Goal: Information Seeking & Learning: Learn about a topic

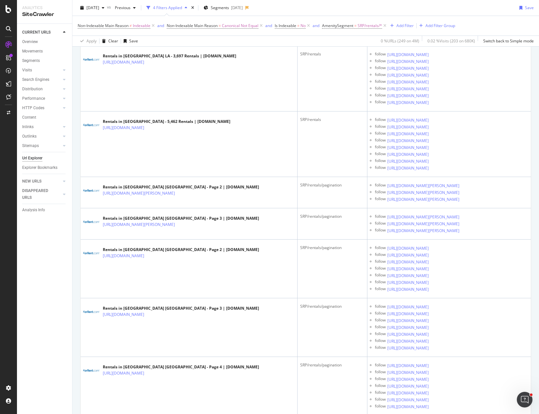
scroll to position [1598, 0]
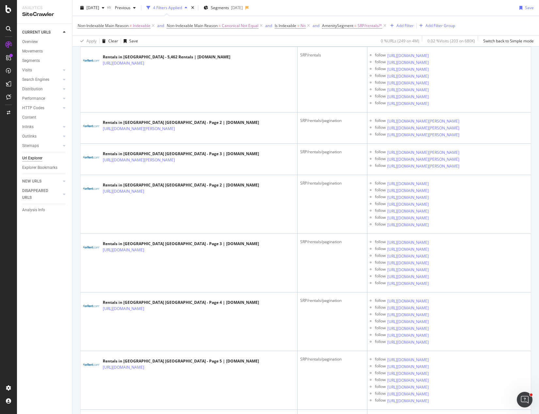
click at [477, 23] on div "Non-Indexable Main Reason ≠ Indexable and Non-Indexable Main Reason = Canonical…" at bounding box center [306, 26] width 456 height 20
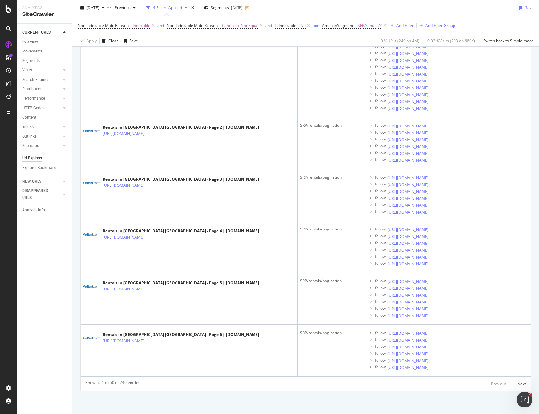
scroll to position [2707, 0]
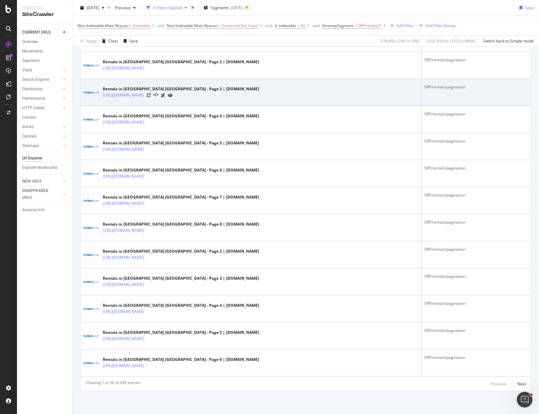
scroll to position [1191, 0]
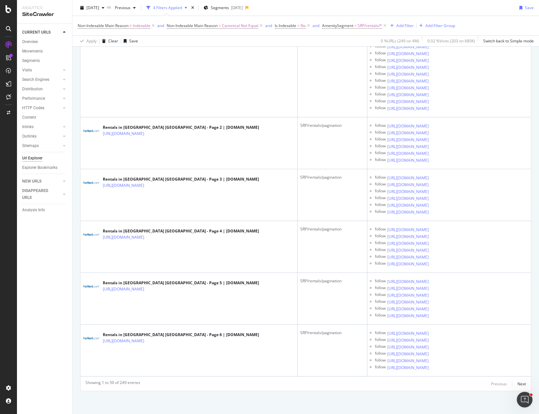
scroll to position [3702, 0]
drag, startPoint x: 281, startPoint y: 183, endPoint x: 287, endPoint y: 180, distance: 6.7
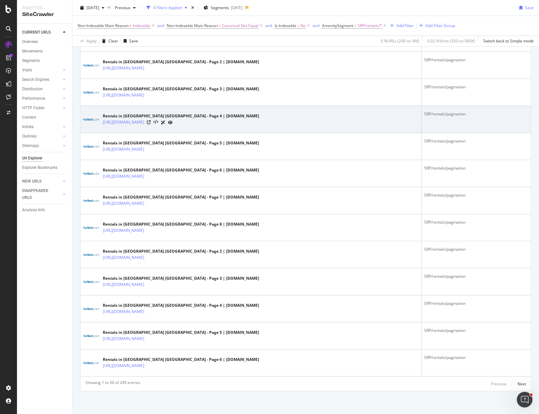
scroll to position [1191, 0]
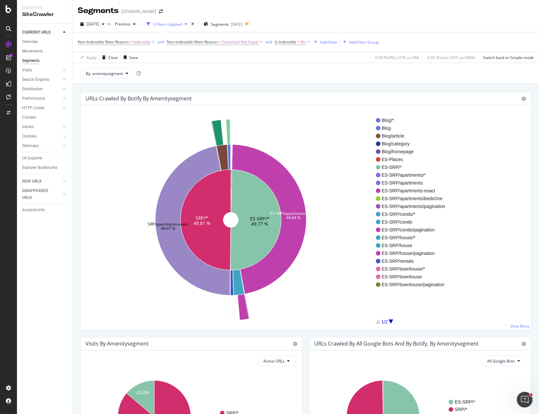
drag, startPoint x: 273, startPoint y: 79, endPoint x: 219, endPoint y: 76, distance: 53.6
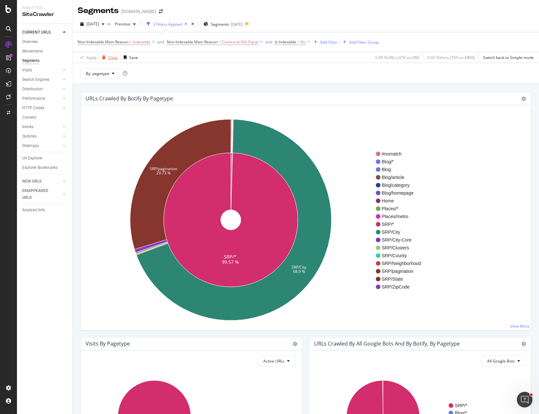
drag, startPoint x: 113, startPoint y: 61, endPoint x: 110, endPoint y: 57, distance: 5.5
click at [110, 57] on div "Clear" at bounding box center [108, 58] width 19 height 10
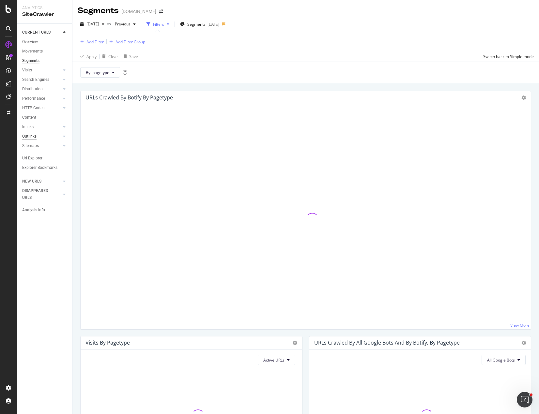
click at [31, 135] on div "Outlinks" at bounding box center [29, 136] width 14 height 7
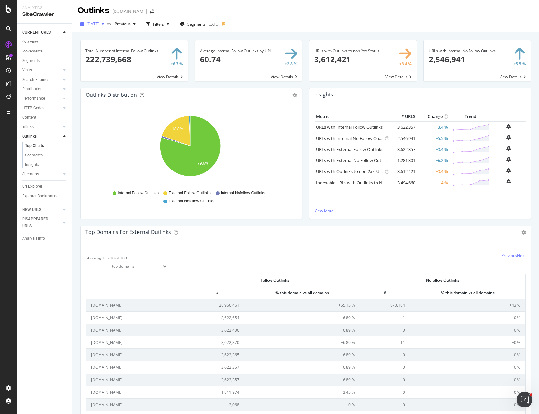
click at [99, 25] on span "[DATE]" at bounding box center [92, 24] width 13 height 6
click at [116, 49] on div "[DATE]" at bounding box center [104, 48] width 35 height 6
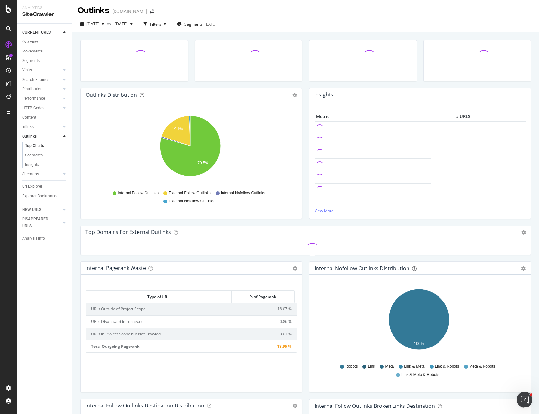
click at [388, 21] on div "[DATE] vs [DATE] Filters Segments [DATE]" at bounding box center [305, 25] width 466 height 13
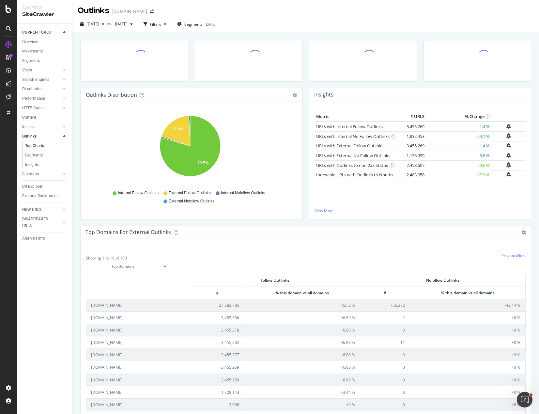
click at [385, 17] on div "[DATE] vs [DATE] Filters Segments [DATE]" at bounding box center [305, 24] width 466 height 16
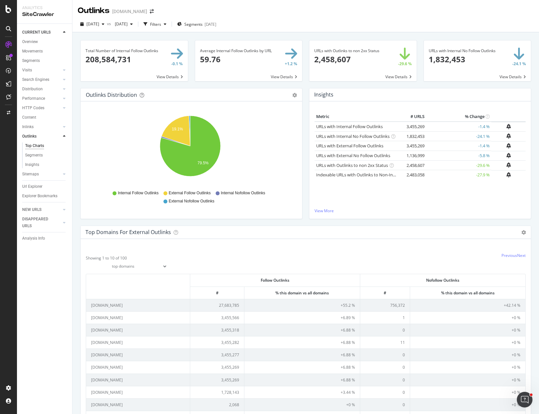
click at [341, 18] on div "[DATE] vs [DATE] Filters Segments [DATE]" at bounding box center [305, 24] width 466 height 16
click at [358, 174] on link "Indexable URLs with Outlinks to Non-Indexable URLs" at bounding box center [367, 175] width 103 height 6
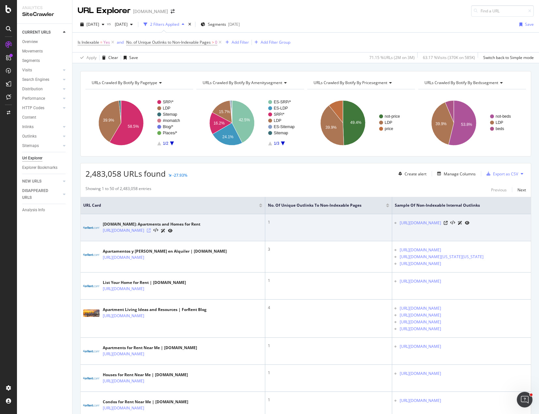
click at [151, 230] on icon at bounding box center [149, 231] width 4 height 4
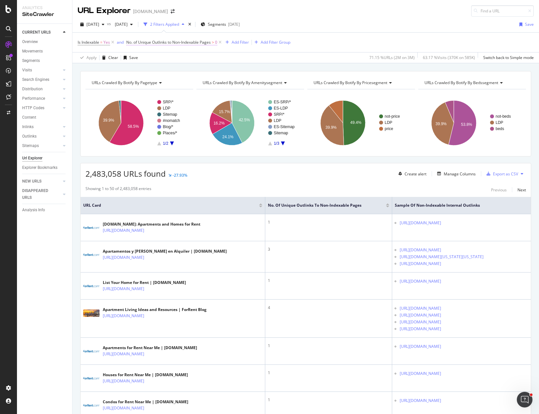
click at [175, 43] on span "No. of Unique Outlinks to Non-Indexable Pages" at bounding box center [168, 42] width 84 height 6
click at [130, 41] on icon at bounding box center [130, 42] width 2 height 4
click at [302, 56] on div "Apply Clear Save 71.15 % URLs ( 2M on 3M ) 63.17 % Visits ( 370K on 585K ) Swit…" at bounding box center [305, 57] width 466 height 11
click at [188, 44] on span "No. of Unique Outlinks to Non-Indexable Pages" at bounding box center [168, 42] width 84 height 6
click at [129, 42] on div "No. of Unique Outlinks to Non-Indexable Pages On Current Crawl Greater than 0 C…" at bounding box center [178, 69] width 102 height 66
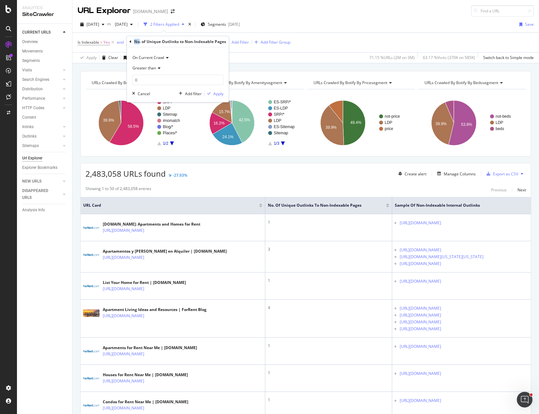
click at [129, 41] on div "No. of Unique Outlinks to Non-Indexable Pages On Current Crawl Greater than 0 C…" at bounding box center [178, 69] width 102 height 66
click at [132, 41] on div "No. of Unique Outlinks to Non-Indexable Pages" at bounding box center [177, 41] width 97 height 11
click at [130, 41] on icon at bounding box center [130, 42] width 2 height 4
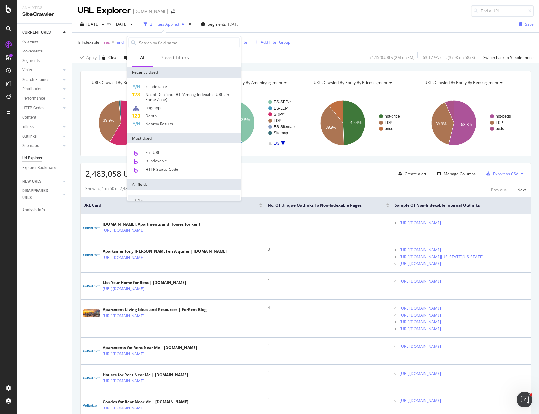
click at [130, 41] on div at bounding box center [133, 43] width 10 height 10
click at [151, 43] on input "text" at bounding box center [188, 43] width 101 height 10
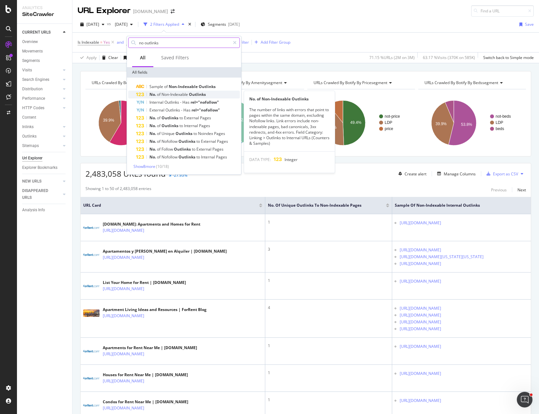
type input "no outlinks"
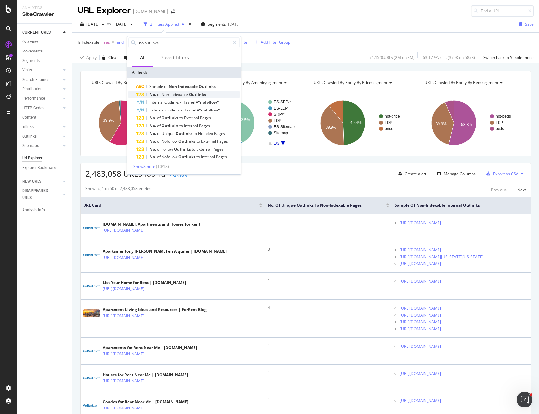
click at [181, 95] on span "Non-Indexable" at bounding box center [174, 95] width 27 height 6
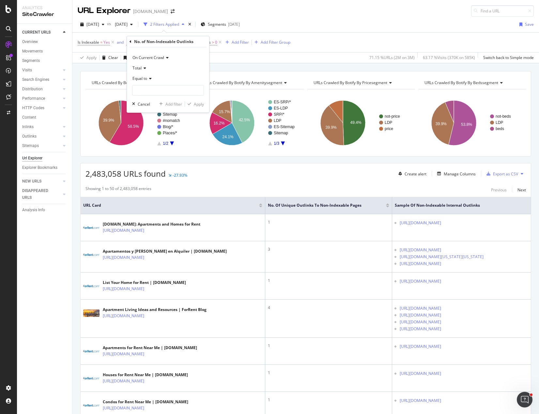
click at [141, 68] on span "Total" at bounding box center [136, 68] width 9 height 6
click at [157, 132] on span "with Bad Canonical Outlink (Total)" at bounding box center [165, 133] width 61 height 6
click at [160, 90] on input "number" at bounding box center [168, 90] width 72 height 10
click at [146, 79] on span "Equal to" at bounding box center [139, 79] width 15 height 6
click at [153, 125] on span "Greater than" at bounding box center [146, 126] width 23 height 6
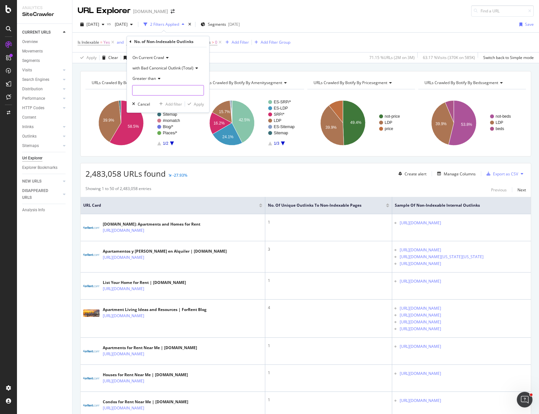
click at [149, 89] on input "number" at bounding box center [168, 90] width 72 height 10
type input "0"
click at [201, 104] on div "Apply" at bounding box center [199, 104] width 10 height 6
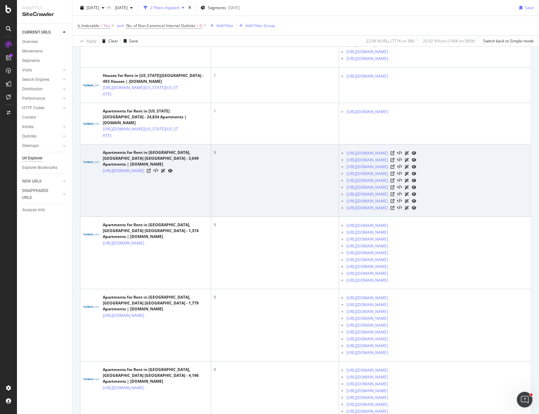
scroll to position [196, 0]
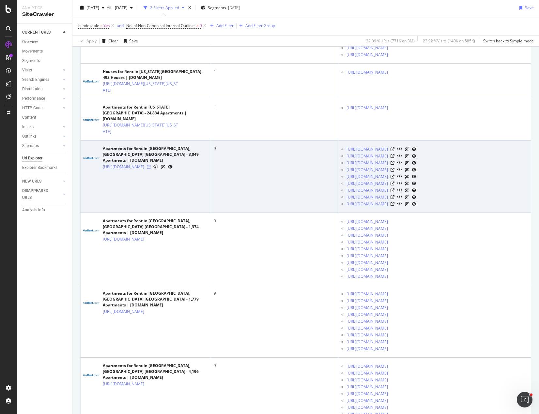
click at [151, 169] on icon at bounding box center [149, 167] width 4 height 4
click at [496, 153] on div "[URL][DOMAIN_NAME]" at bounding box center [437, 149] width 182 height 7
click at [394, 151] on icon at bounding box center [392, 149] width 4 height 4
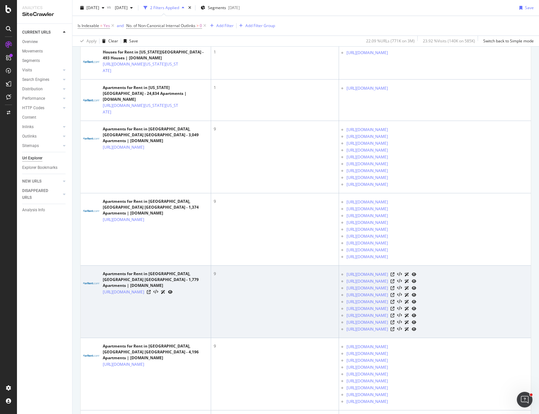
scroll to position [359, 0]
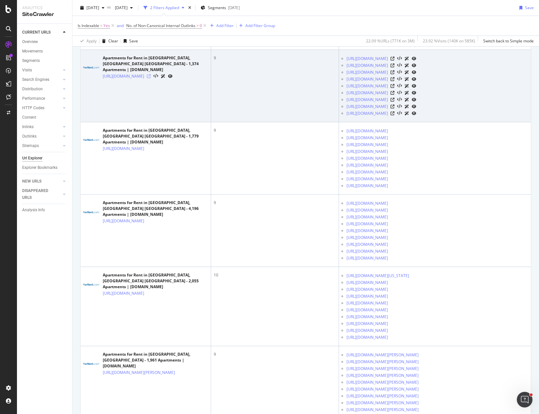
click at [151, 78] on icon at bounding box center [149, 76] width 4 height 4
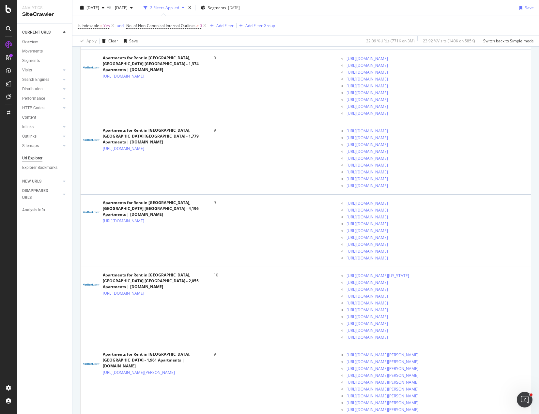
click at [33, 277] on div "CURRENT URLS Overview Movements Segments Visits Analysis Orphan URLs Search Eng…" at bounding box center [44, 219] width 55 height 390
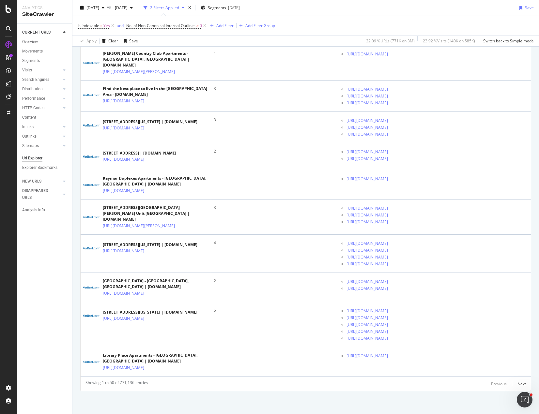
scroll to position [2315, 0]
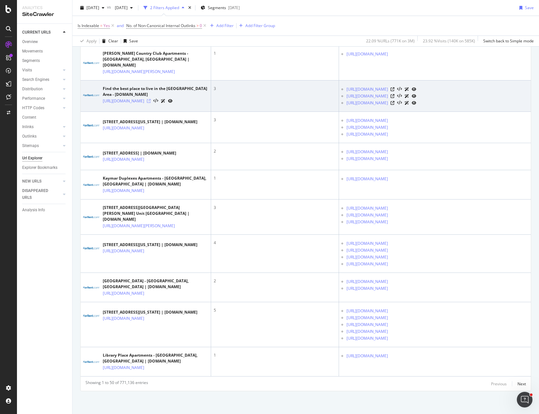
click at [151, 103] on icon at bounding box center [149, 101] width 4 height 4
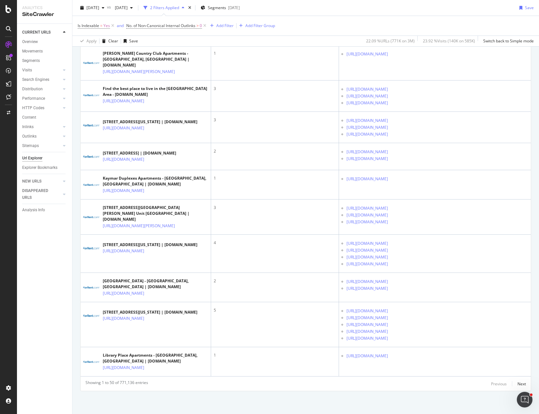
click at [57, 264] on div "CURRENT URLS Overview Movements Segments Visits Analysis Orphan URLs Search Eng…" at bounding box center [44, 219] width 55 height 390
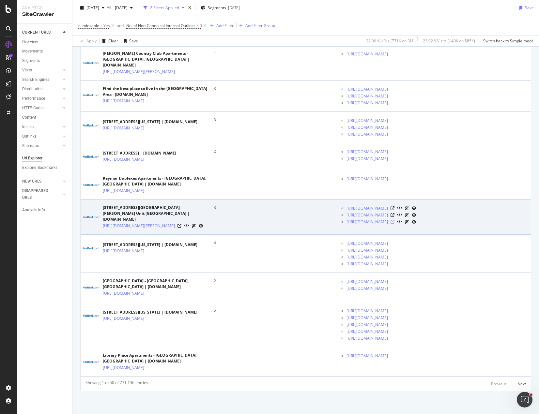
click at [394, 220] on icon at bounding box center [392, 222] width 4 height 4
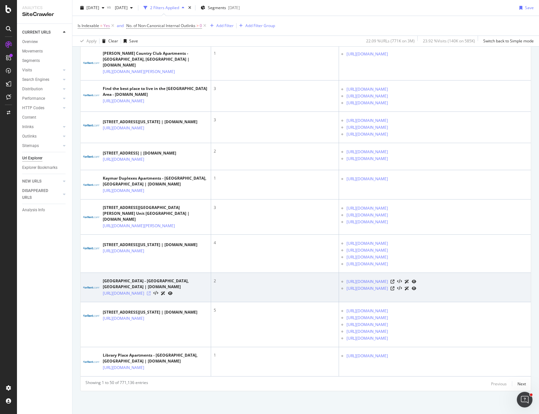
click at [151, 292] on icon at bounding box center [149, 294] width 4 height 4
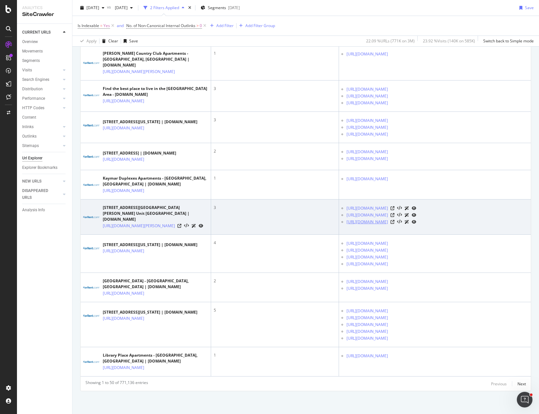
click at [388, 219] on link "[URL][DOMAIN_NAME]" at bounding box center [366, 222] width 41 height 7
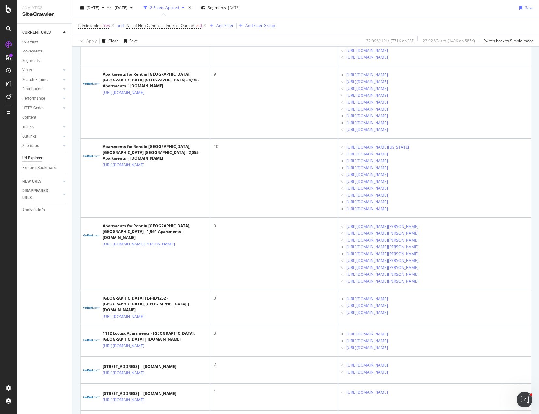
scroll to position [0, 0]
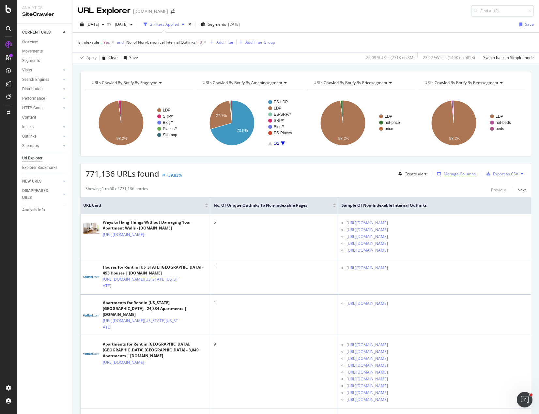
click at [443, 170] on button "Manage Columns" at bounding box center [454, 174] width 41 height 8
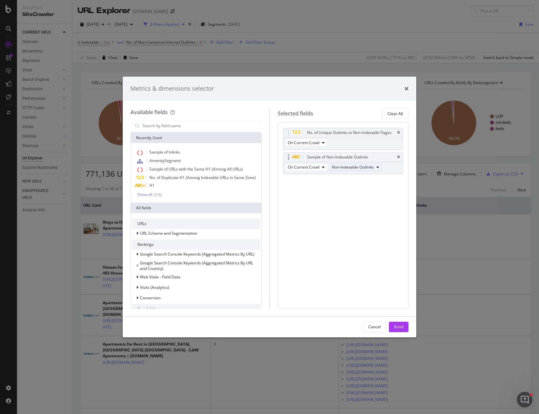
click at [355, 168] on span "Non-Indexable Outlinks" at bounding box center [353, 167] width 42 height 6
click at [359, 192] on span "Bad Canonical Outlinks" at bounding box center [356, 191] width 45 height 6
click at [398, 326] on div "Build" at bounding box center [398, 327] width 9 height 6
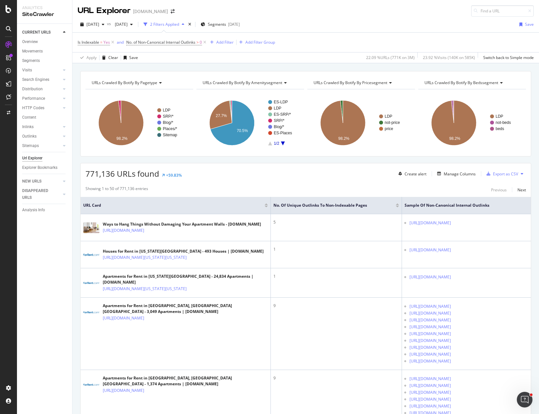
click at [57, 262] on div "CURRENT URLS Overview Movements Segments Visits Analysis Orphan URLs Search Eng…" at bounding box center [44, 219] width 55 height 390
click at [321, 168] on div "771,136 URLs found +59.83% Create alert Manage Columns Export as CSV" at bounding box center [306, 171] width 450 height 16
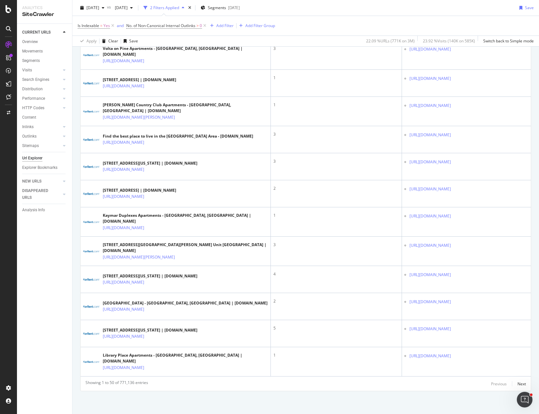
scroll to position [1966, 0]
click at [517, 385] on div "Next" at bounding box center [521, 384] width 8 height 6
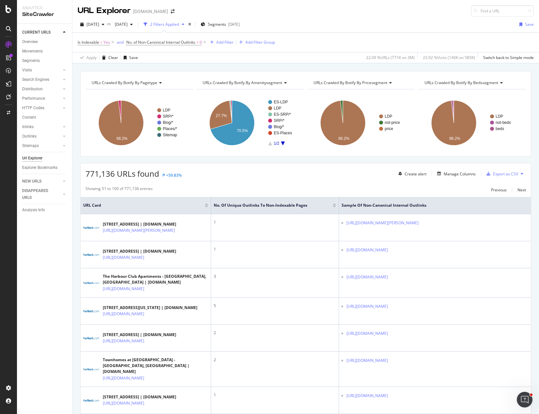
click at [230, 137] on icon "A chart." at bounding box center [232, 122] width 44 height 45
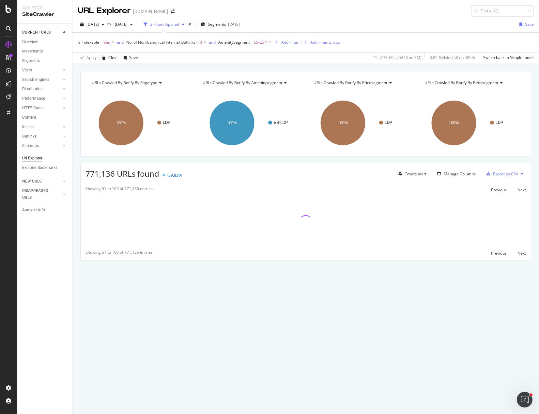
click at [222, 160] on div "URLs Crawled By Botify By pagetype Chart (by Value) Table Expand Export as CSV …" at bounding box center [305, 177] width 466 height 213
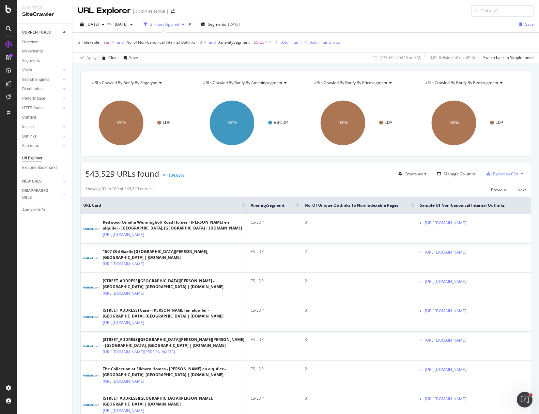
click at [244, 172] on div "543,529 URLs found +104.88% Create alert Manage Columns Export as CSV" at bounding box center [306, 171] width 450 height 16
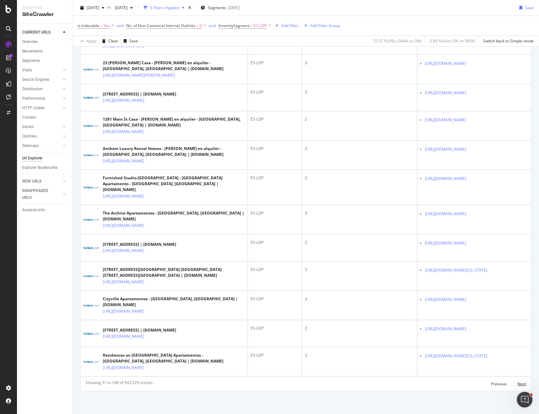
click at [517, 384] on div "Next" at bounding box center [521, 384] width 8 height 6
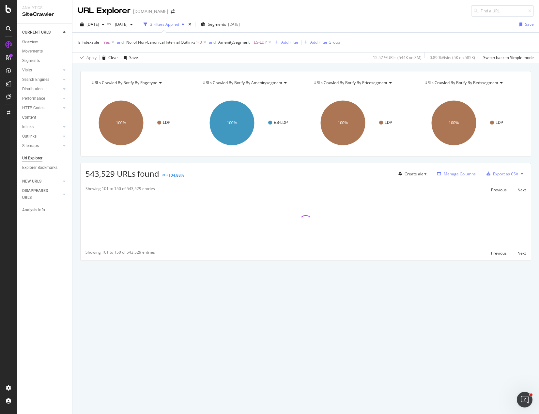
click at [455, 174] on div "Manage Columns" at bounding box center [459, 174] width 32 height 6
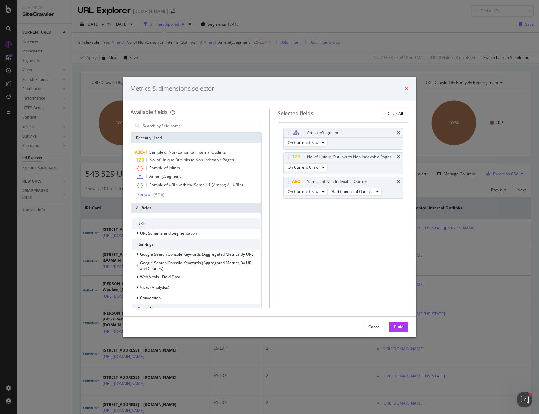
click at [406, 87] on icon "times" at bounding box center [406, 88] width 4 height 5
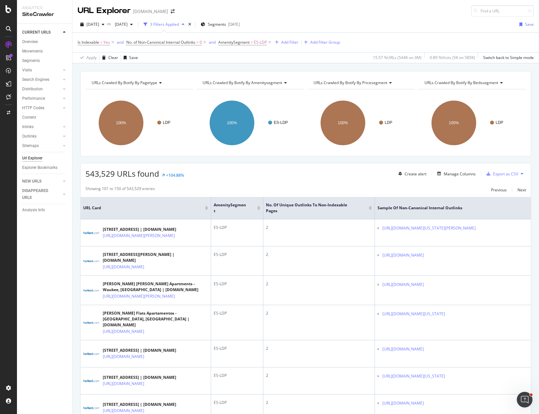
click at [370, 209] on div at bounding box center [369, 209] width 3 height 2
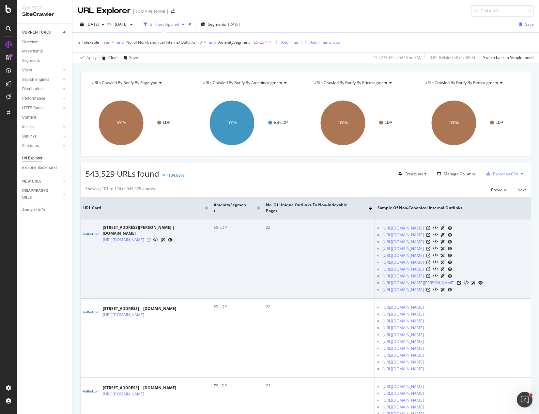
click at [151, 242] on icon at bounding box center [149, 240] width 4 height 4
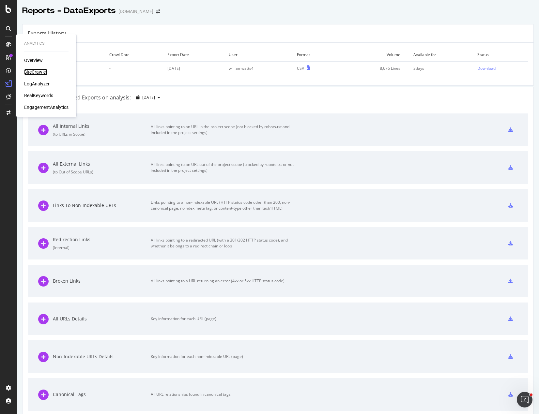
click at [37, 73] on div "SiteCrawler" at bounding box center [35, 72] width 23 height 7
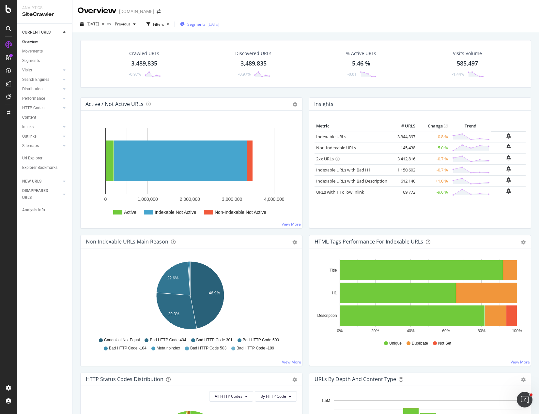
click at [205, 23] on span "Segments" at bounding box center [196, 25] width 18 height 6
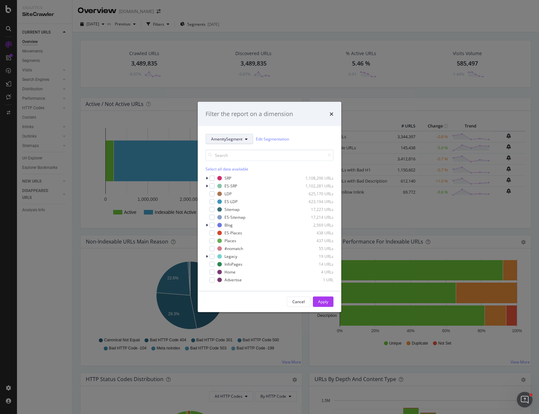
click at [241, 140] on span "AmenitySegment" at bounding box center [226, 139] width 31 height 6
click at [226, 163] on span "pagetype" at bounding box center [232, 162] width 42 height 6
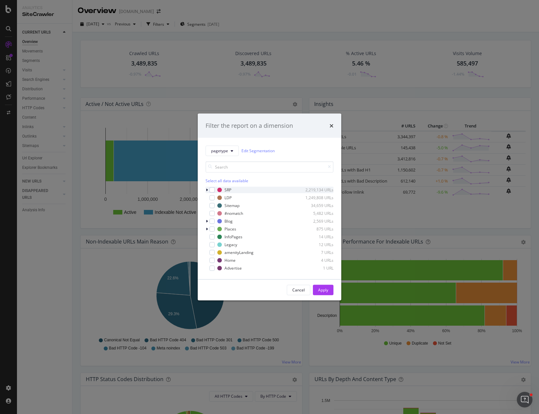
click at [206, 188] on icon "modal" at bounding box center [207, 190] width 2 height 4
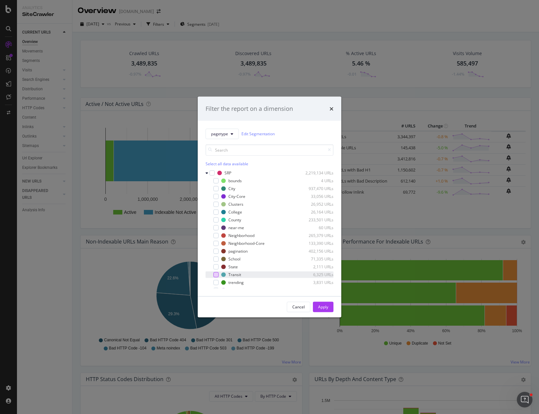
click at [216, 276] on div "modal" at bounding box center [215, 274] width 5 height 5
click at [326, 308] on div "Apply" at bounding box center [323, 307] width 10 height 6
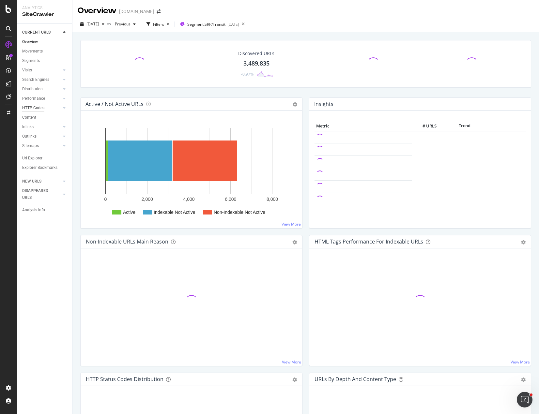
click at [30, 107] on div "HTTP Codes" at bounding box center [33, 108] width 22 height 7
